Goal: Information Seeking & Learning: Find specific page/section

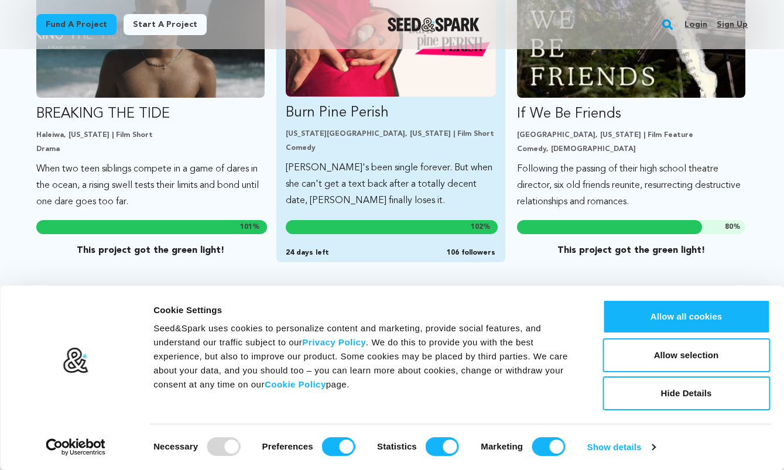
scroll to position [766, 0]
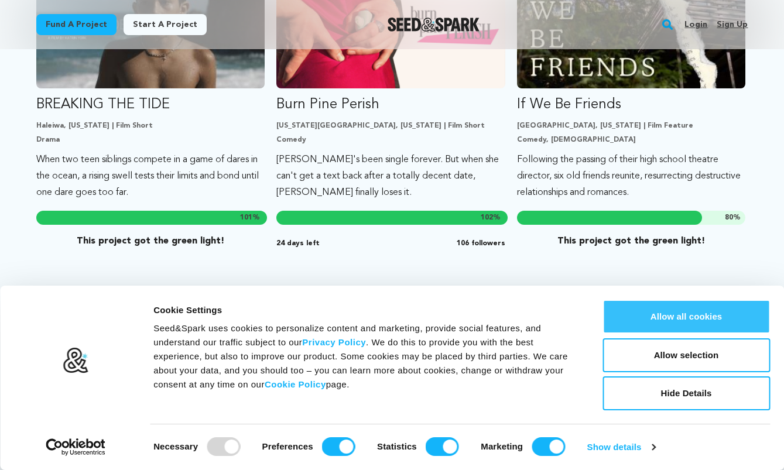
click at [680, 315] on button "Allow all cookies" at bounding box center [685, 317] width 167 height 34
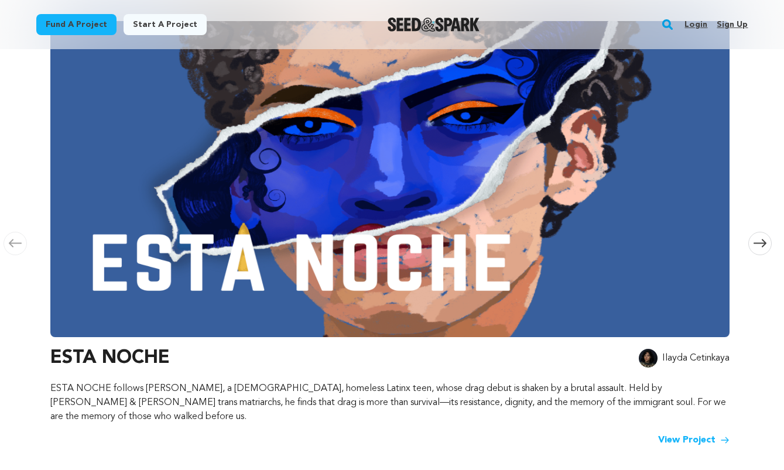
scroll to position [0, 0]
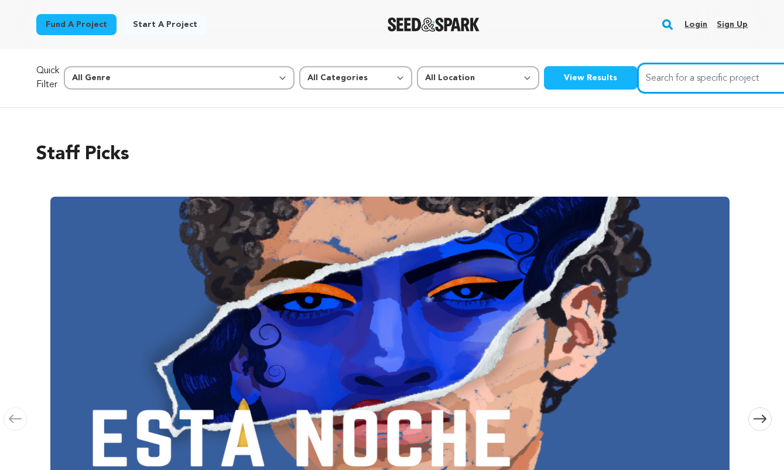
click at [637, 83] on input "Search for a specific project" at bounding box center [725, 78] width 176 height 30
type input "bob trevino"
click at [783, 70] on button "Search" at bounding box center [799, 77] width 14 height 14
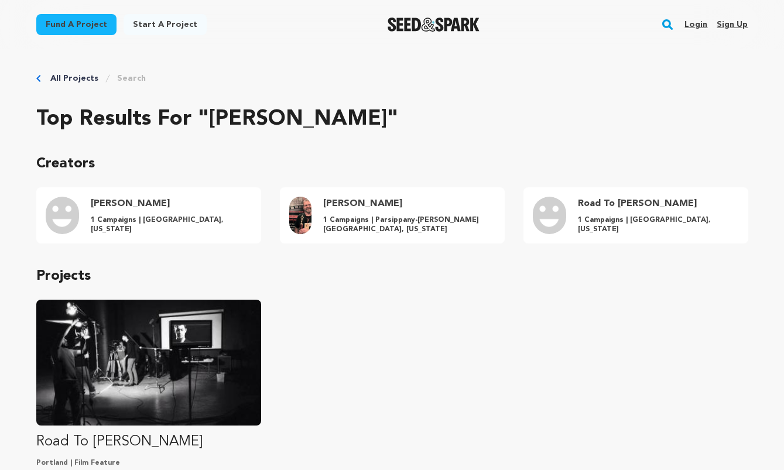
click at [56, 74] on link "All Projects" at bounding box center [74, 79] width 48 height 12
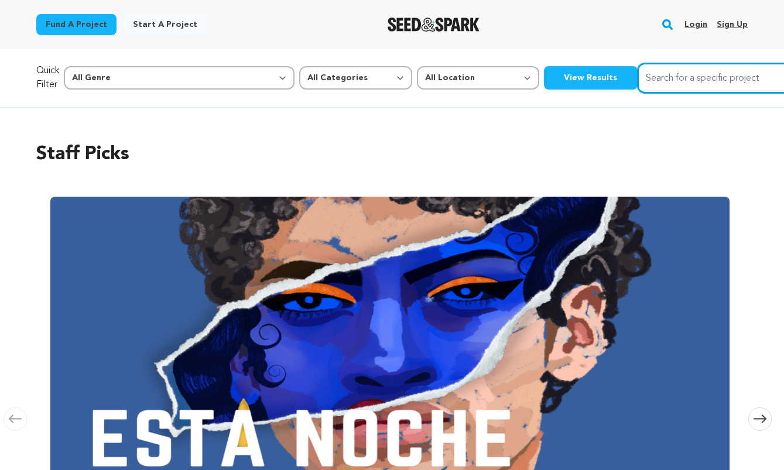
click at [665, 80] on input "Search for a specific project" at bounding box center [725, 78] width 176 height 30
type input "bob t"
click at [783, 70] on button "Search" at bounding box center [799, 77] width 14 height 14
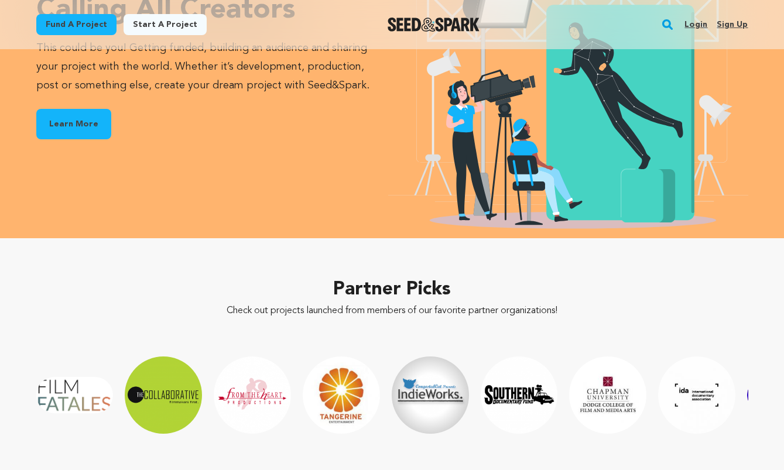
scroll to position [1772, 0]
